Goal: Information Seeking & Learning: Learn about a topic

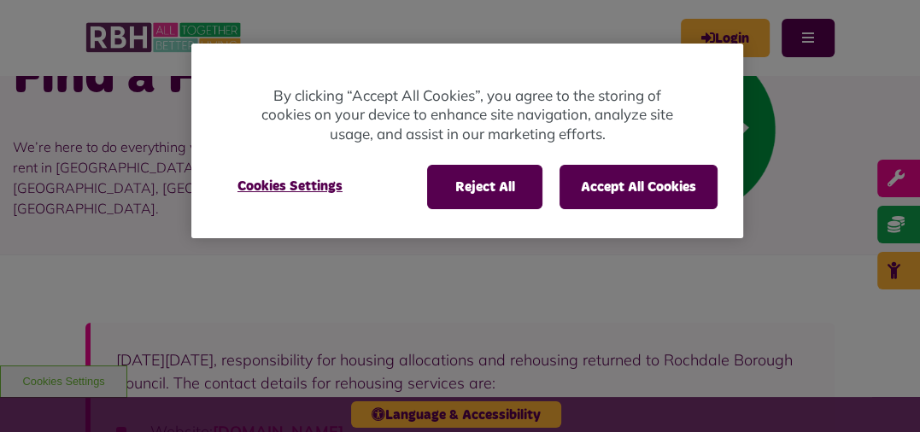
scroll to position [162, 0]
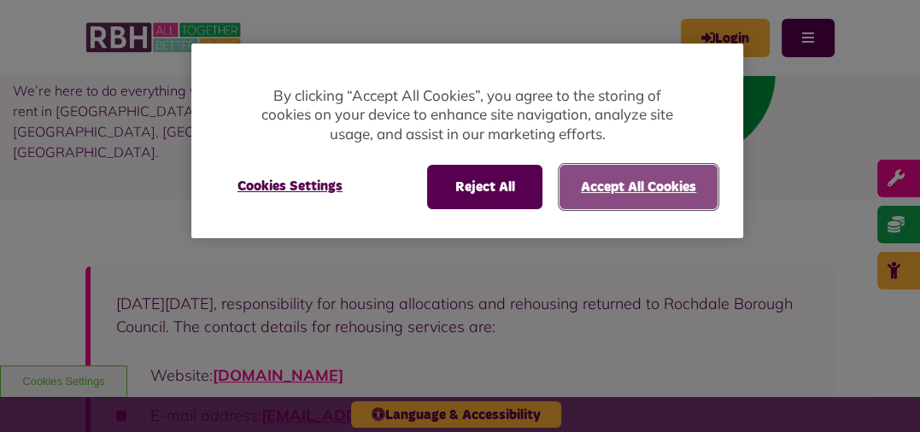
click at [660, 174] on button "Accept All Cookies" at bounding box center [638, 187] width 158 height 44
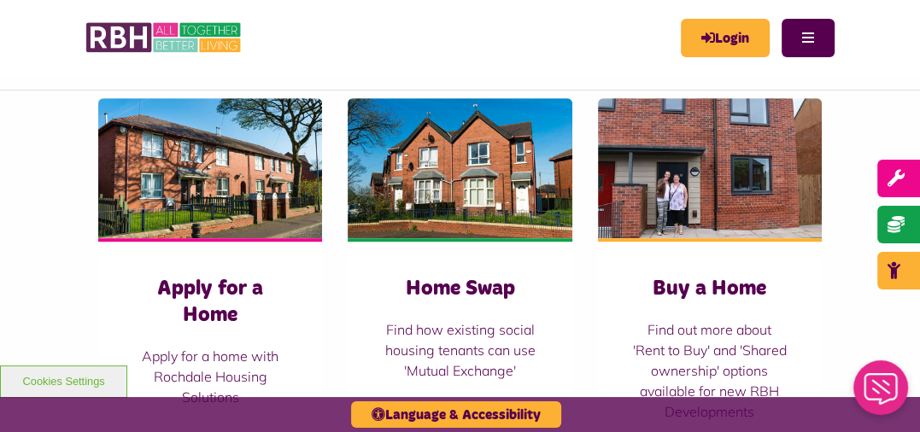
scroll to position [690, 0]
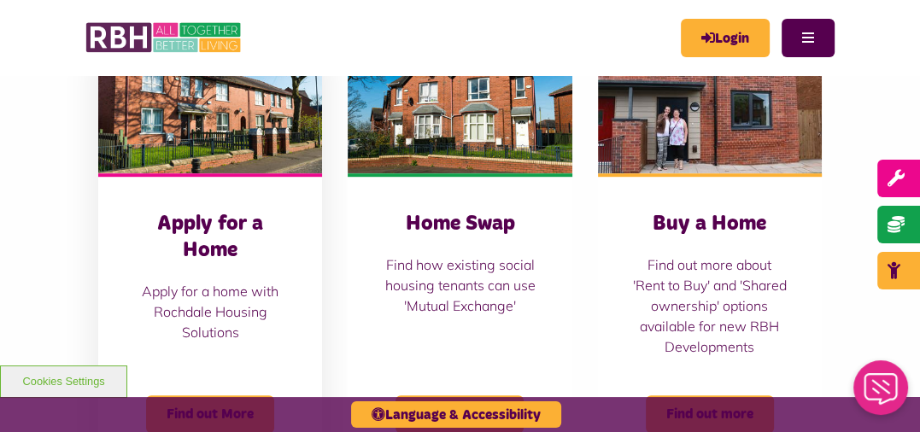
click at [276, 129] on img "Belton Avenue Apply for a Home Apply for a home with Rochdale Housing Solutions…" at bounding box center [210, 103] width 224 height 140
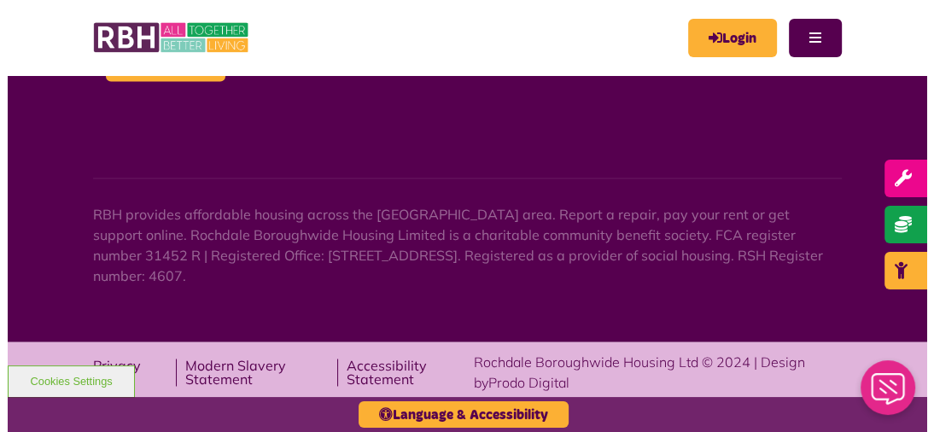
scroll to position [0, 0]
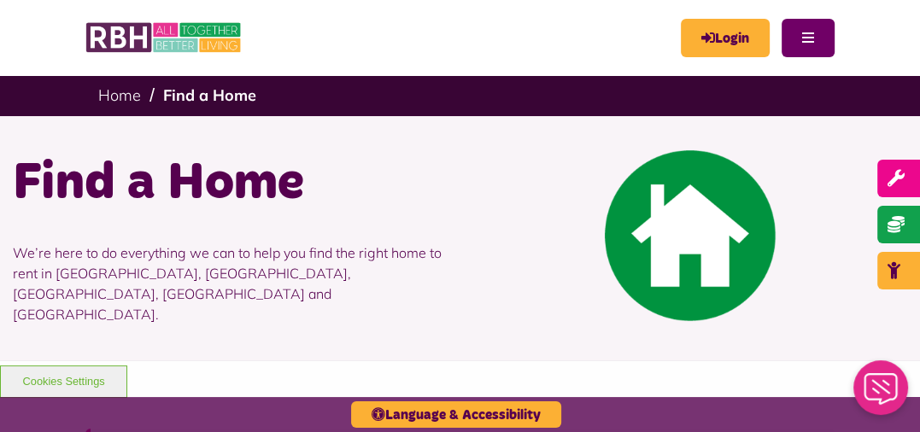
click at [803, 36] on button "Menu" at bounding box center [808, 38] width 53 height 38
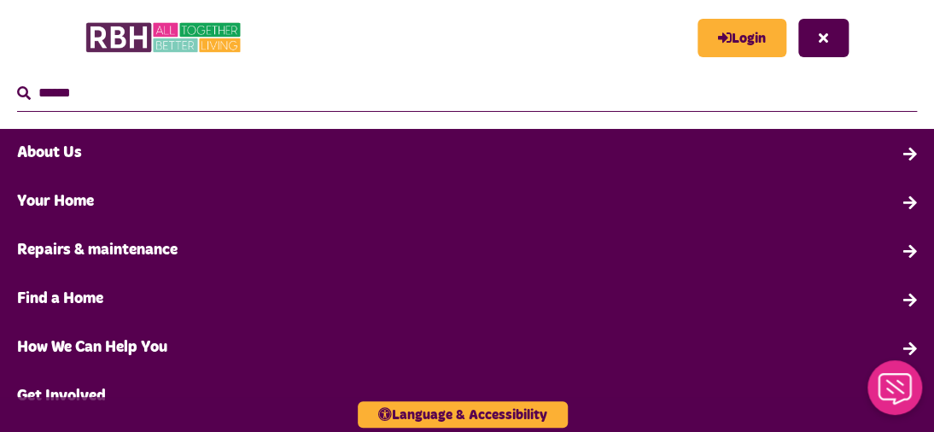
scroll to position [126, 0]
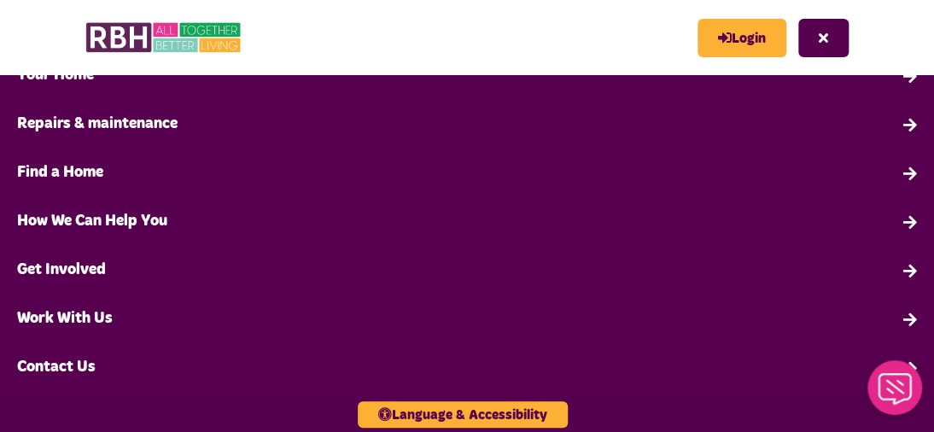
click at [85, 168] on link "Find a Home" at bounding box center [467, 173] width 934 height 49
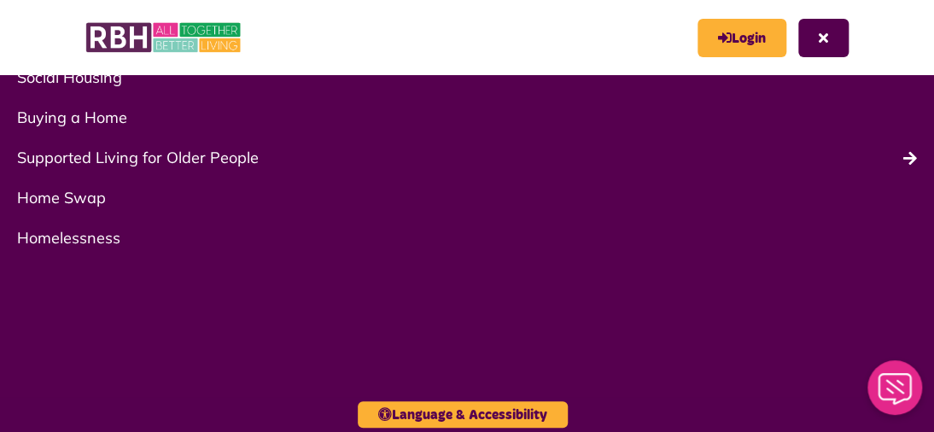
click at [97, 243] on link "Homelessness" at bounding box center [467, 238] width 934 height 40
